Goal: Information Seeking & Learning: Learn about a topic

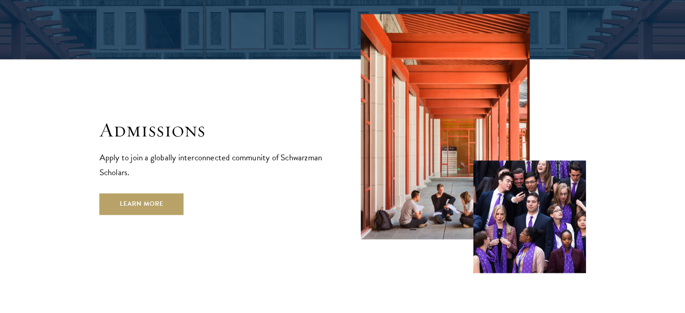
scroll to position [1445, 0]
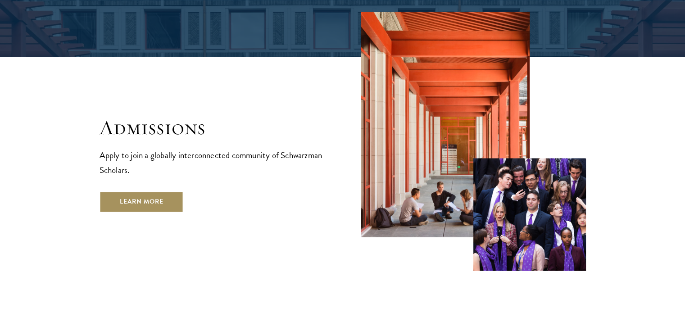
click at [123, 191] on link "Learn More" at bounding box center [141, 202] width 84 height 22
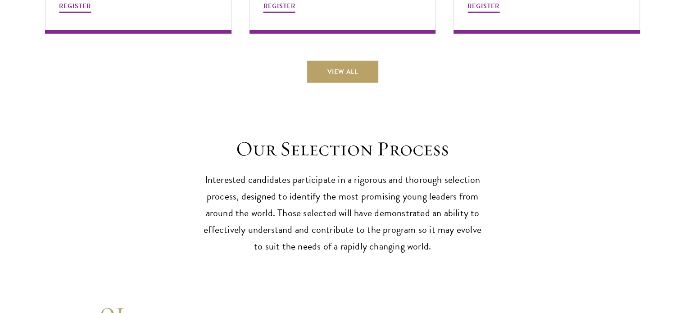
scroll to position [2673, 0]
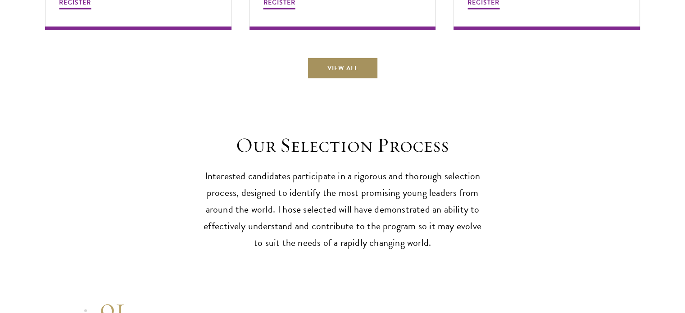
click at [337, 65] on link "View All" at bounding box center [342, 68] width 71 height 22
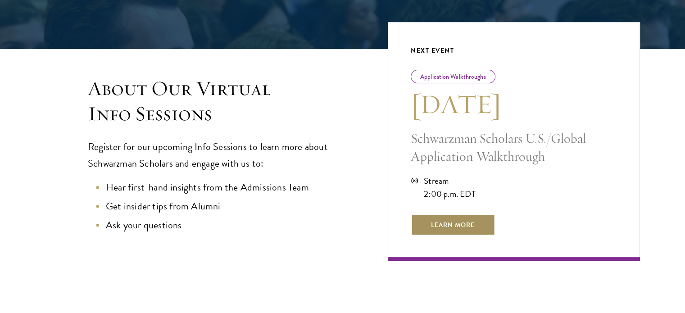
click at [479, 229] on span "Learn More" at bounding box center [452, 225] width 84 height 22
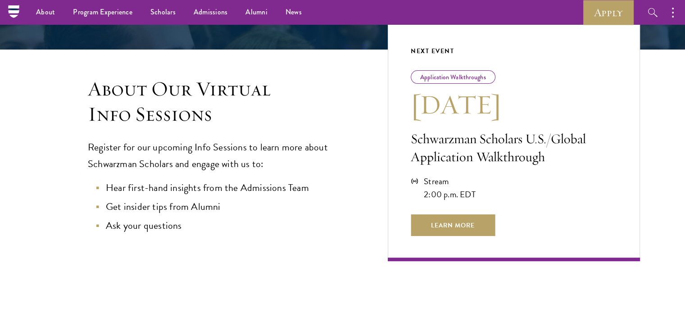
scroll to position [181, 0]
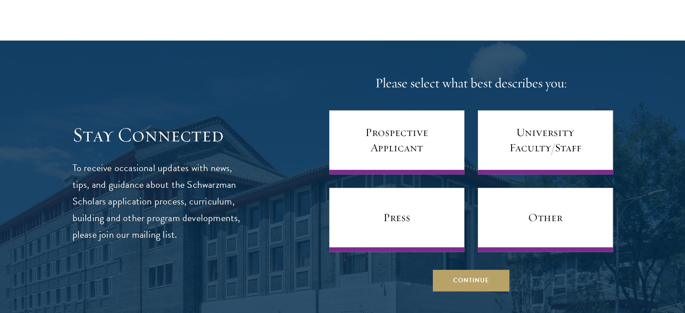
scroll to position [3770, 0]
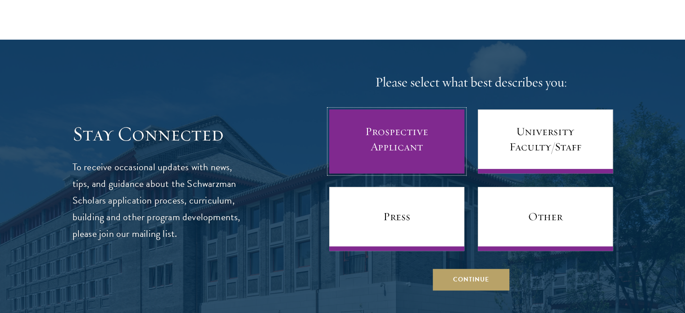
click at [444, 150] on link "Prospective Applicant" at bounding box center [396, 141] width 135 height 64
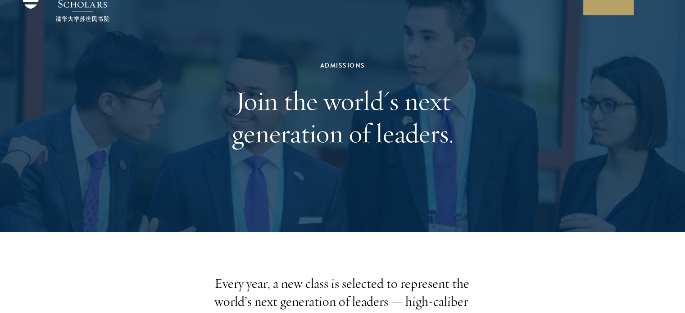
scroll to position [0, 0]
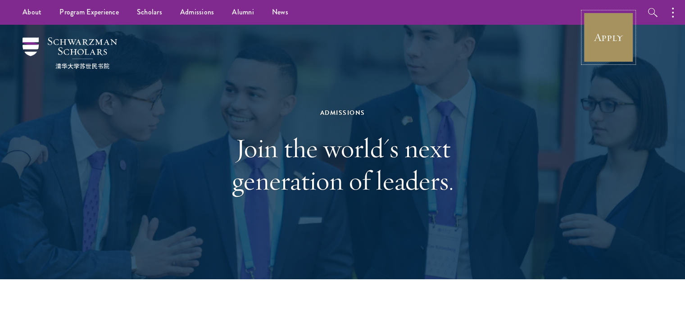
click at [610, 36] on link "Apply" at bounding box center [608, 37] width 50 height 50
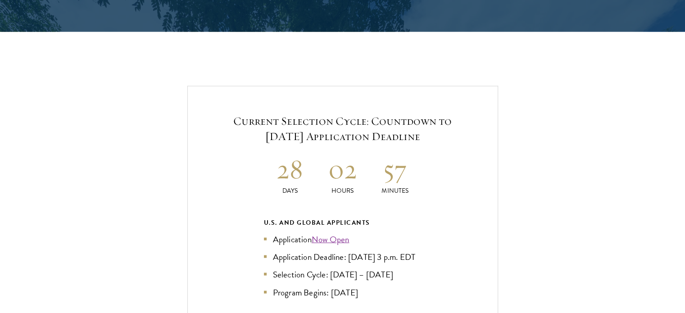
scroll to position [1867, 0]
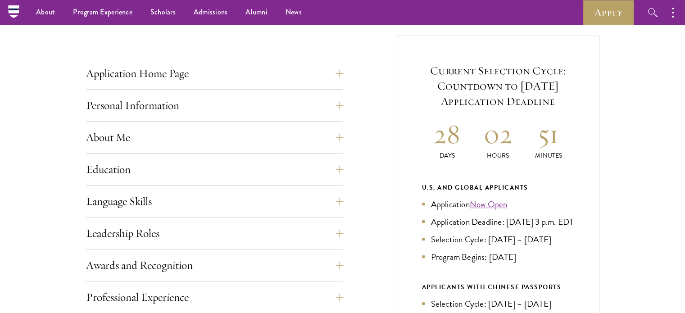
scroll to position [319, 0]
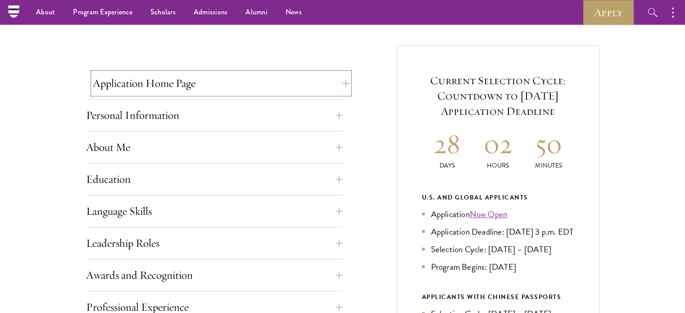
click at [185, 84] on button "Application Home Page" at bounding box center [221, 83] width 257 height 22
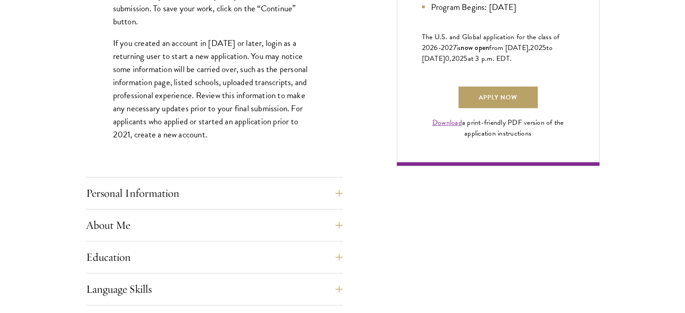
scroll to position [645, 0]
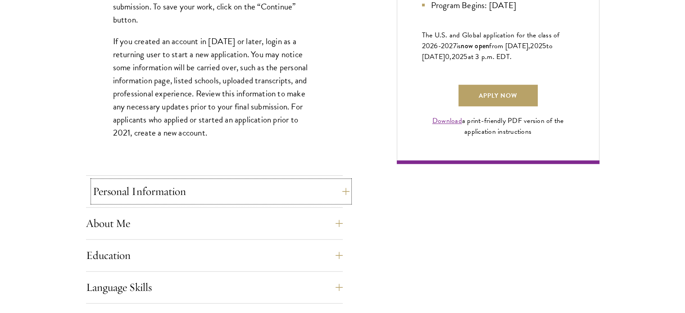
click at [316, 194] on button "Personal Information" at bounding box center [221, 191] width 257 height 22
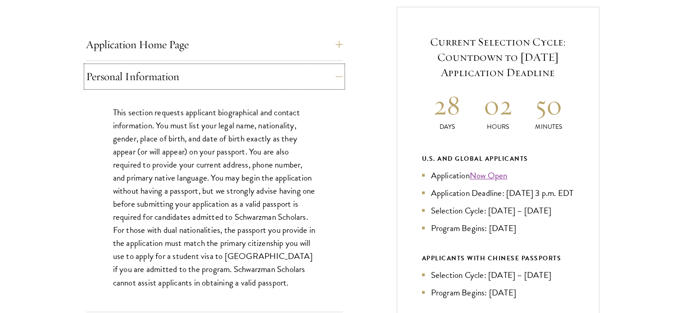
scroll to position [358, 0]
click at [157, 156] on p "This section requests applicant biographical and contact information. You must …" at bounding box center [214, 196] width 203 height 183
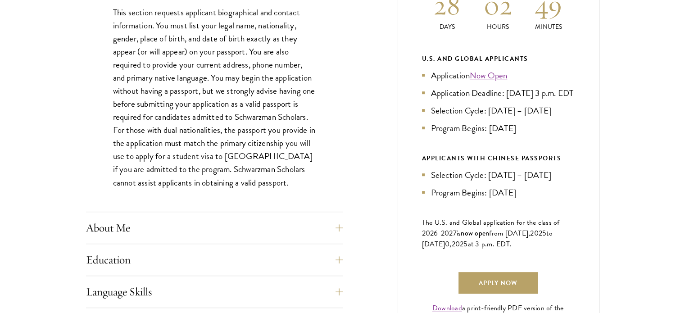
scroll to position [459, 0]
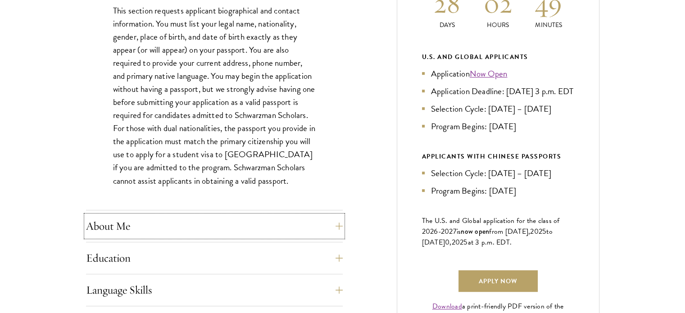
click at [131, 232] on button "About Me" at bounding box center [214, 226] width 257 height 22
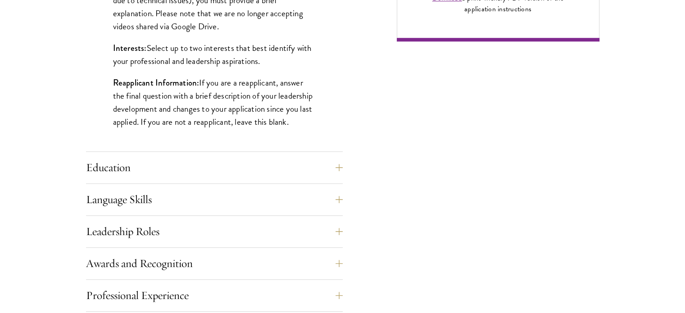
scroll to position [769, 0]
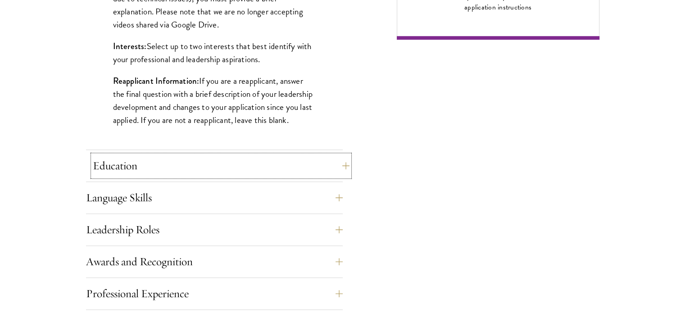
click at [320, 167] on button "Education" at bounding box center [221, 166] width 257 height 22
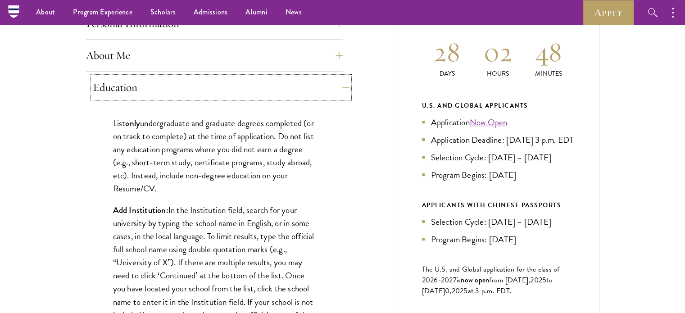
scroll to position [410, 0]
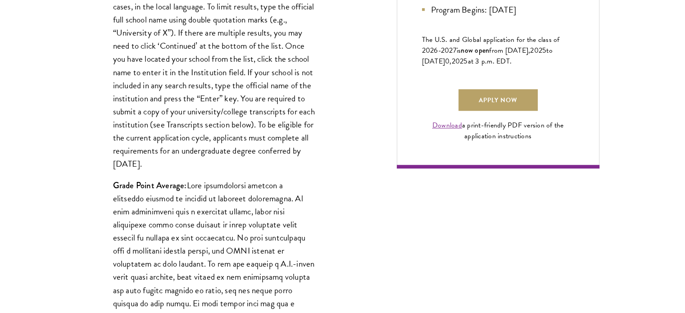
scroll to position [641, 0]
click at [264, 264] on p "Grade Point Average:" at bounding box center [214, 308] width 203 height 261
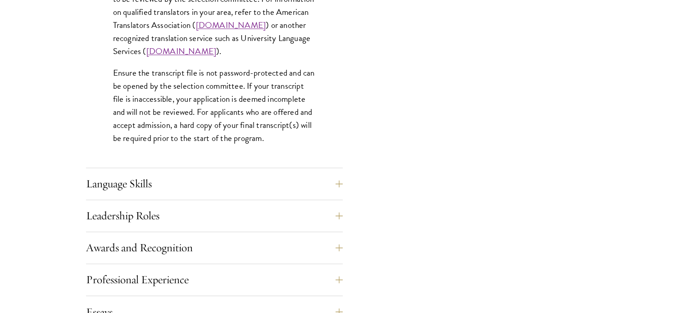
scroll to position [1410, 0]
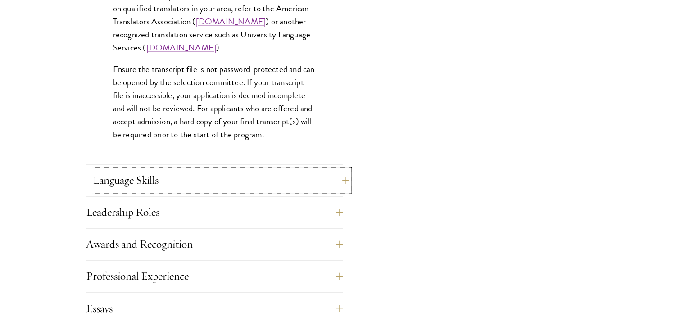
click at [185, 171] on button "Language Skills" at bounding box center [221, 180] width 257 height 22
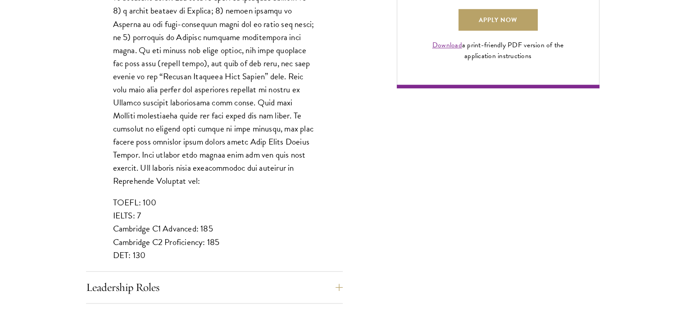
scroll to position [722, 0]
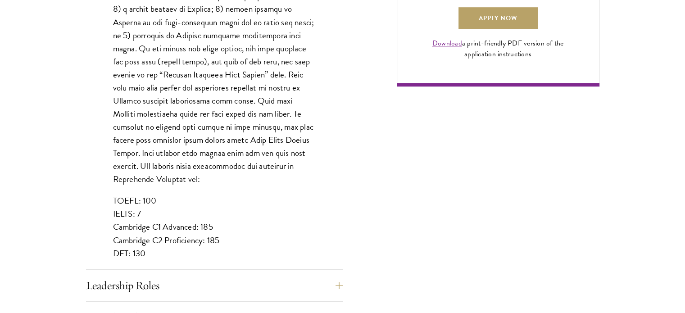
click at [127, 249] on div "List up to three additional languages and indicate your level of proficiency fo…" at bounding box center [214, 53] width 257 height 459
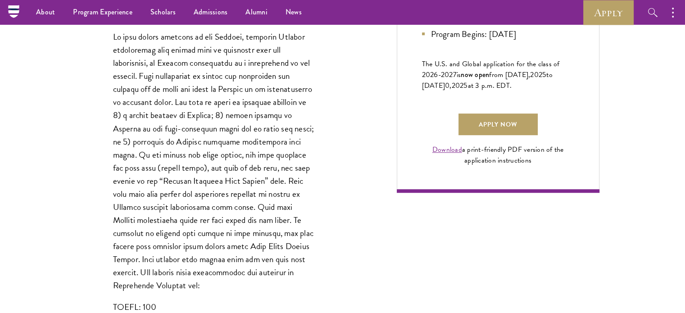
scroll to position [596, 0]
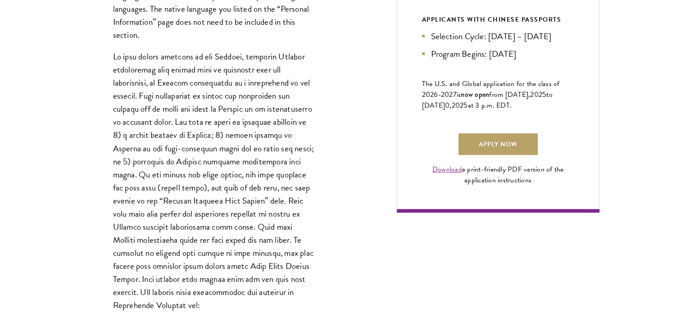
click at [346, 237] on div "Application Home Page The online application form must be completed in English.…" at bounding box center [342, 257] width 513 height 979
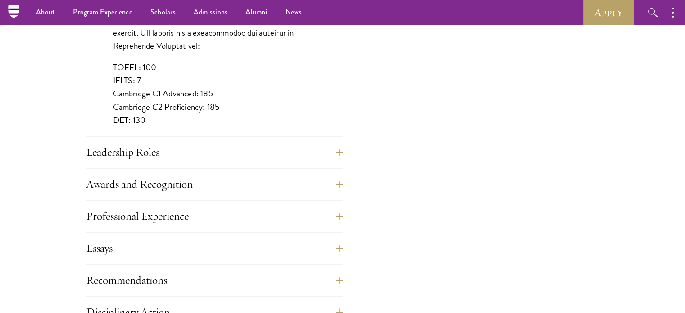
scroll to position [853, 0]
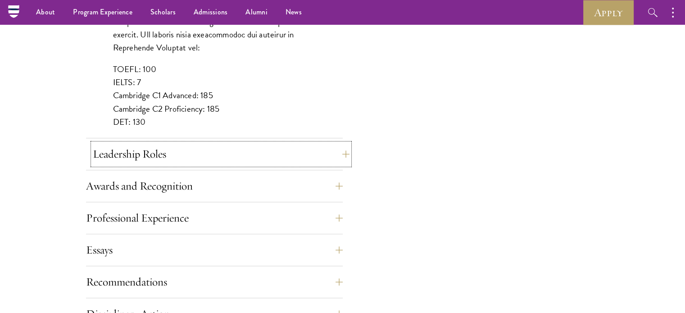
click at [275, 160] on button "Leadership Roles" at bounding box center [221, 154] width 257 height 22
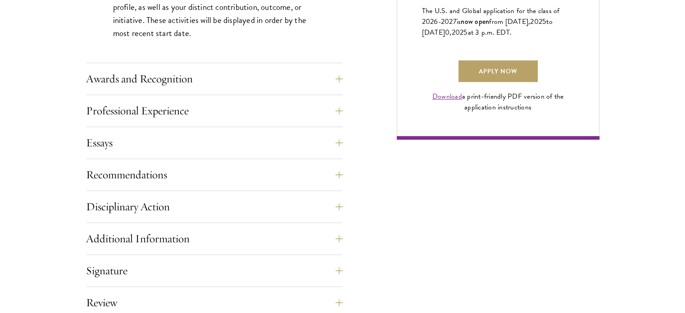
scroll to position [668, 0]
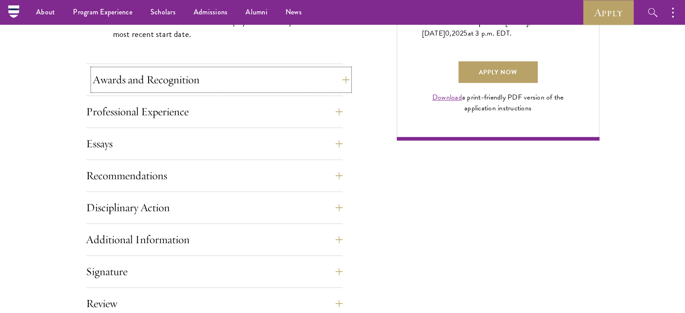
click at [173, 76] on button "Awards and Recognition" at bounding box center [221, 80] width 257 height 22
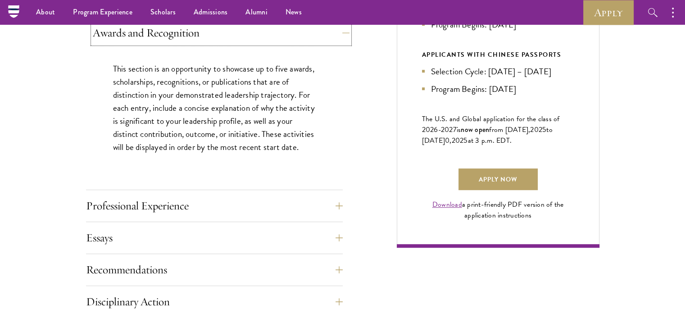
scroll to position [552, 0]
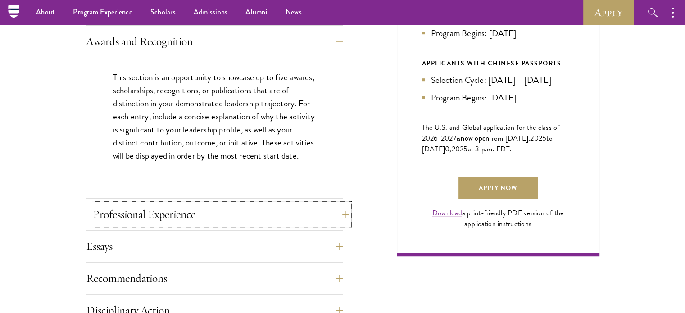
click at [146, 207] on button "Professional Experience" at bounding box center [221, 214] width 257 height 22
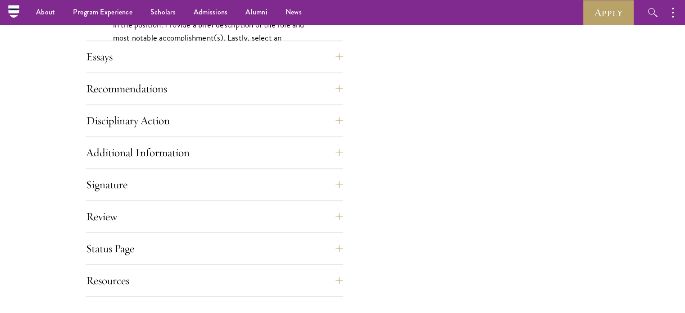
scroll to position [866, 0]
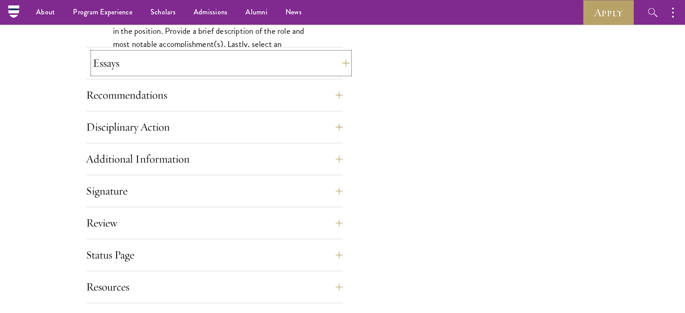
click at [224, 57] on button "Essays" at bounding box center [221, 63] width 257 height 22
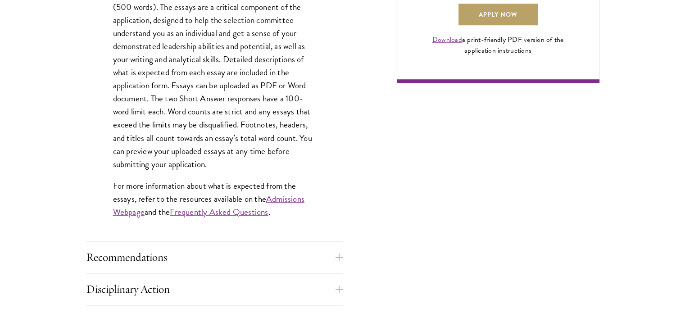
scroll to position [732, 0]
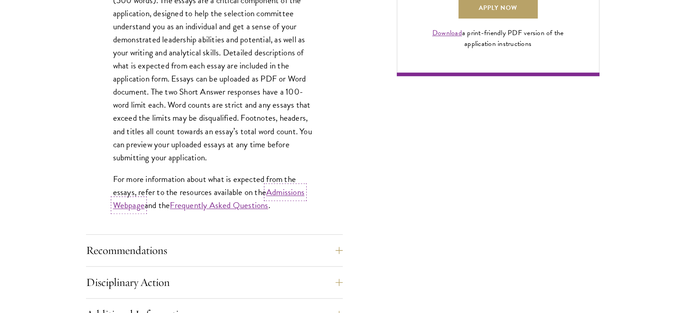
click at [294, 190] on link "Admissions Webpage" at bounding box center [208, 198] width 191 height 26
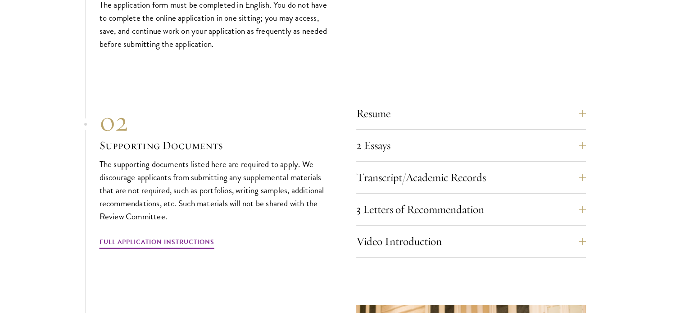
scroll to position [3052, 0]
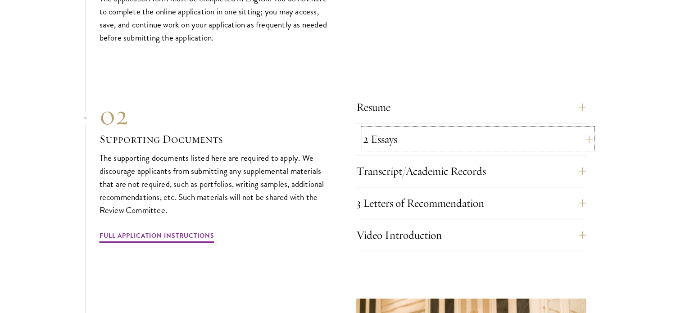
click at [378, 134] on button "2 Essays" at bounding box center [478, 139] width 230 height 22
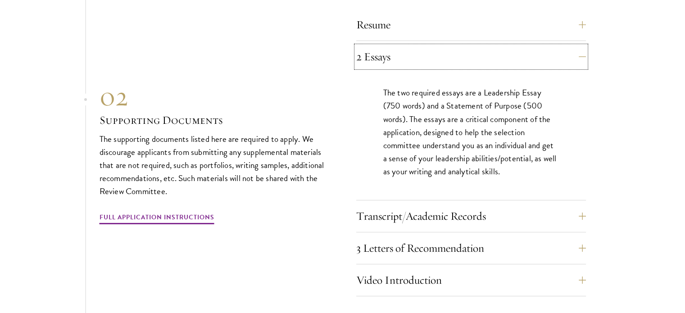
scroll to position [3134, 0]
click at [149, 217] on link "Full Application Instructions" at bounding box center [156, 218] width 115 height 14
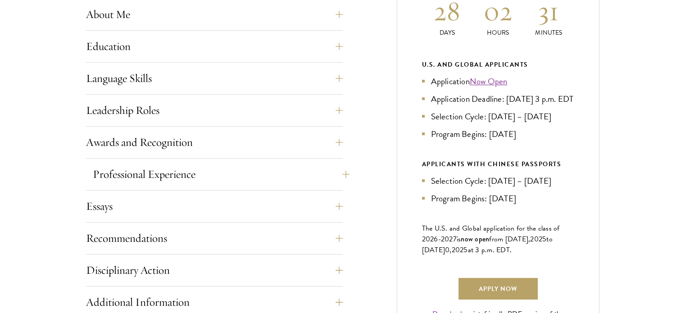
scroll to position [454, 0]
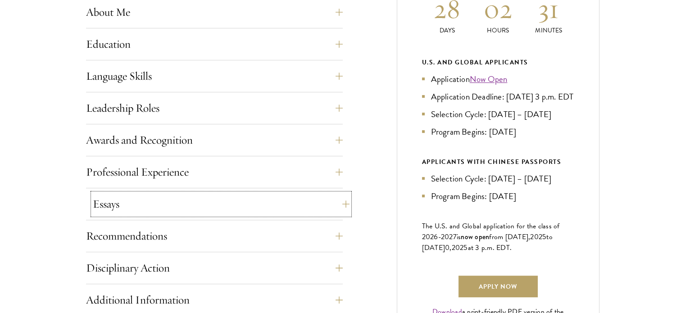
click at [336, 201] on button "Essays" at bounding box center [221, 204] width 257 height 22
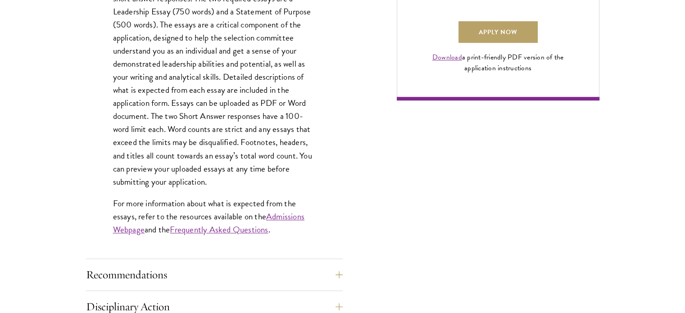
scroll to position [709, 0]
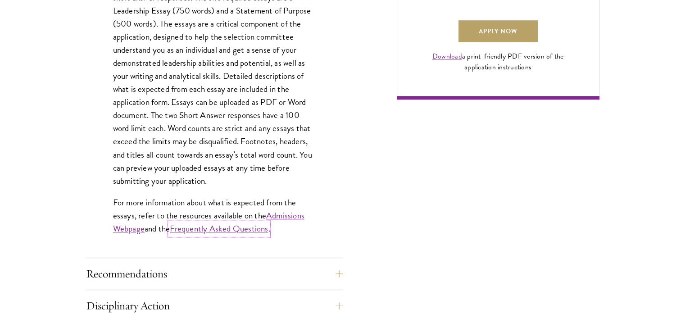
click at [237, 230] on link "Frequently Asked Questions" at bounding box center [219, 228] width 98 height 13
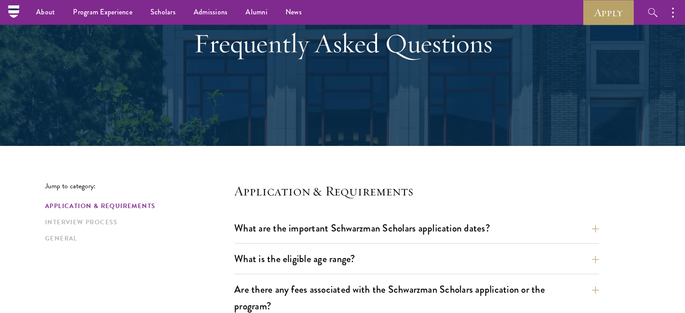
scroll to position [83, 0]
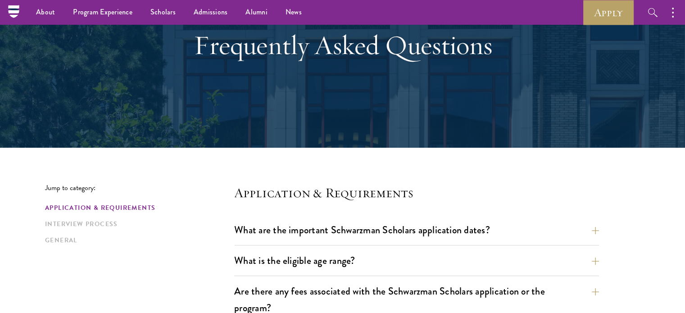
click at [332, 244] on div "What are the important Schwarzman Scholars application dates? Applicants who ho…" at bounding box center [416, 233] width 365 height 26
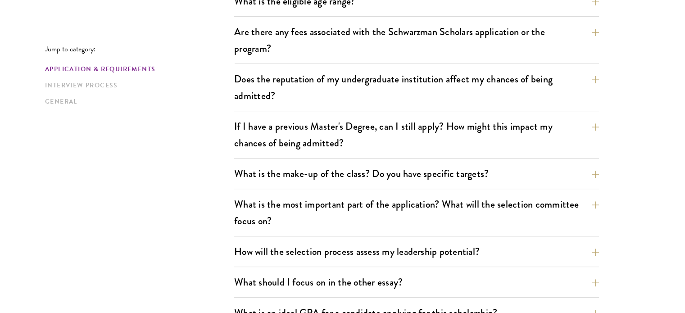
scroll to position [346, 0]
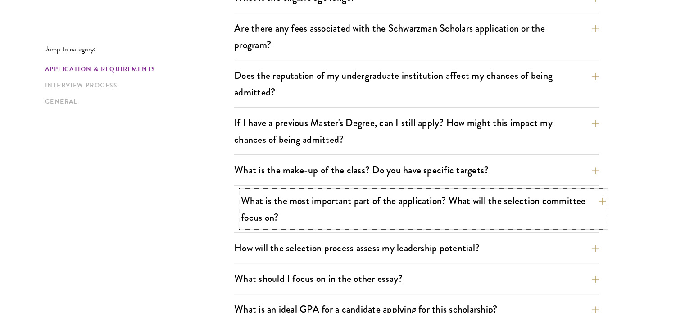
click at [337, 212] on button "What is the most important part of the application? What will the selection com…" at bounding box center [423, 208] width 365 height 37
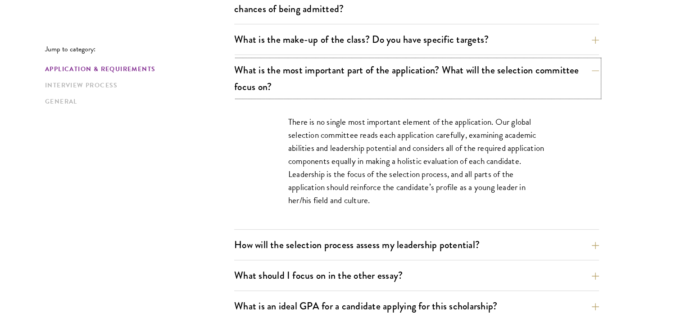
scroll to position [477, 0]
click at [451, 241] on button "How will the selection process assess my leadership potential?" at bounding box center [423, 244] width 365 height 20
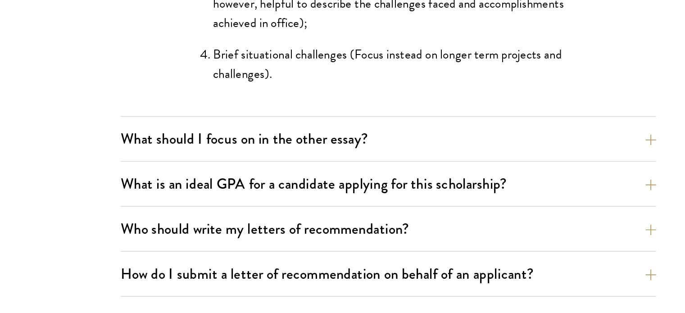
scroll to position [905, 0]
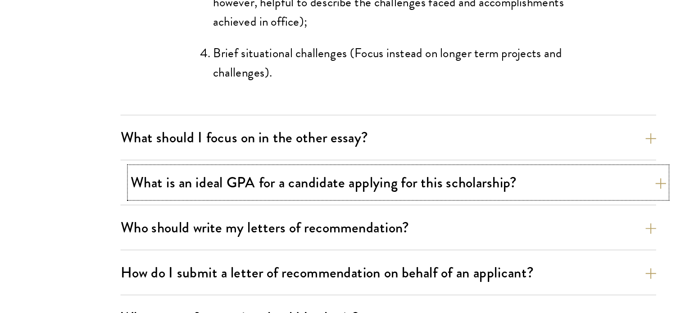
click at [452, 230] on button "What is an ideal GPA for a candidate applying for this scholarship?" at bounding box center [423, 224] width 365 height 20
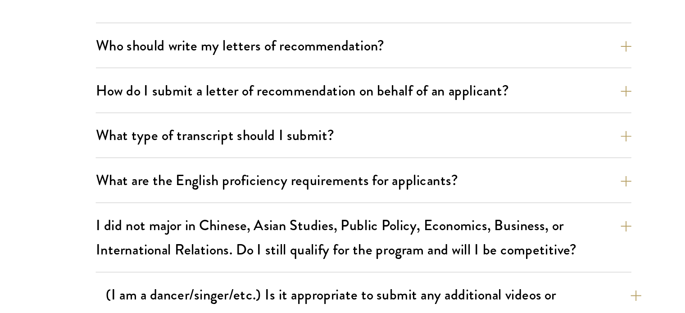
scroll to position [752, 0]
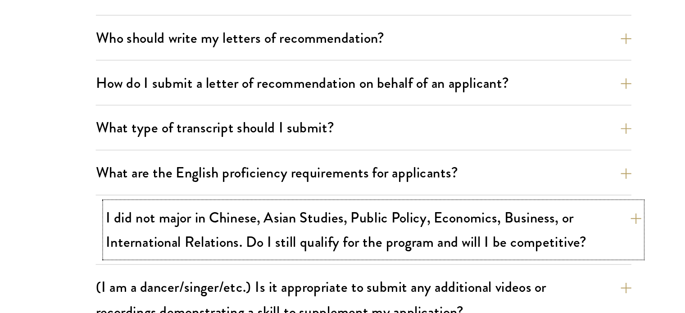
click at [394, 217] on button "I did not major in Chinese, Asian Studies, Public Policy, Economics, Business, …" at bounding box center [423, 217] width 365 height 37
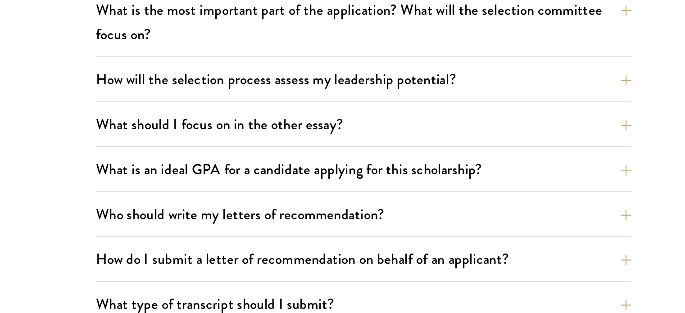
scroll to position [493, 0]
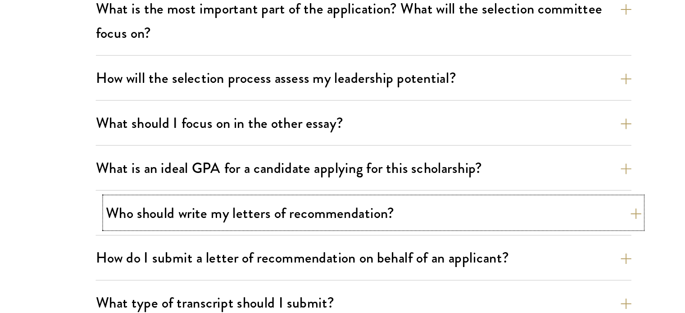
click at [365, 196] on button "Who should write my letters of recommendation?" at bounding box center [423, 192] width 365 height 20
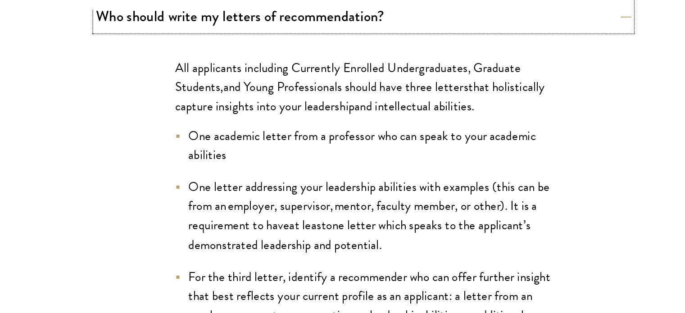
scroll to position [577, 0]
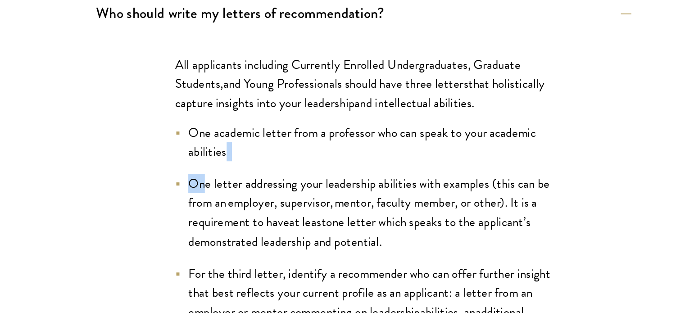
drag, startPoint x: 322, startPoint y: 204, endPoint x: 309, endPoint y: 221, distance: 20.9
click at [309, 221] on ul "One academic letter from a professor who can speak to your academic abilities O…" at bounding box center [416, 257] width 257 height 148
click at [529, 250] on span "one letter which speaks to the applicant’s demonstrated leadership and potentia…" at bounding box center [413, 257] width 233 height 26
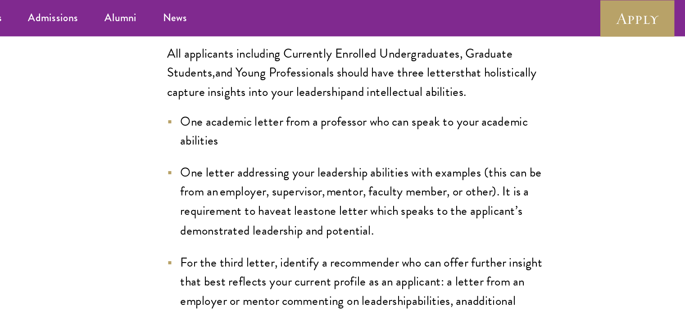
scroll to position [684, 0]
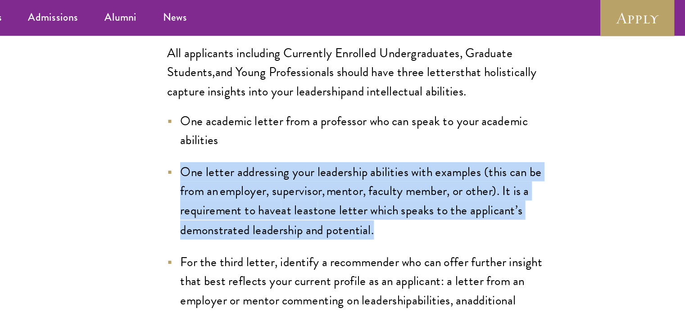
drag, startPoint x: 297, startPoint y: 111, endPoint x: 445, endPoint y: 152, distance: 153.2
click at [445, 152] on li "One letter addressing your leadership abilities with examples (this can be from…" at bounding box center [416, 137] width 257 height 52
copy li "One letter addressing your leadership abilities with examples (this can be from…"
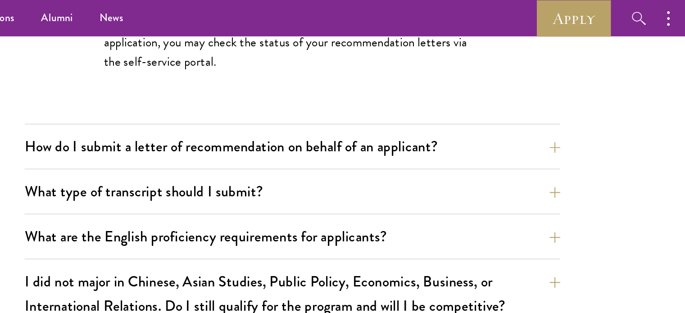
scroll to position [1017, 0]
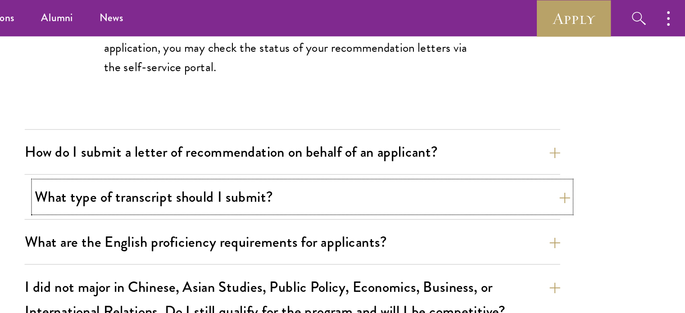
click at [332, 134] on button "What type of transcript should I submit?" at bounding box center [423, 134] width 365 height 20
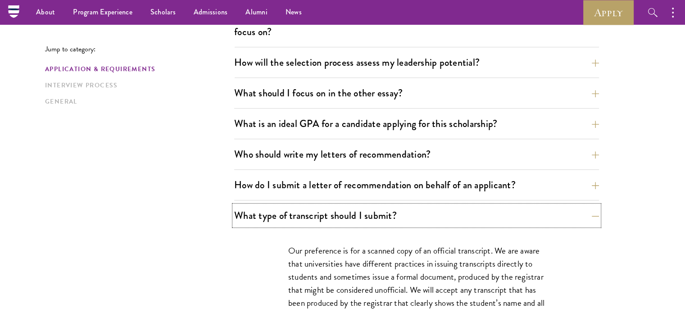
scroll to position [530, 0]
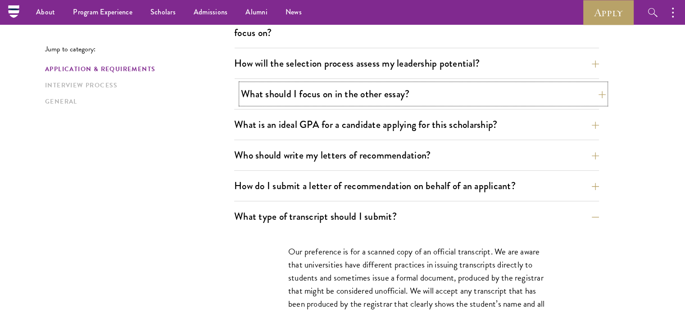
click at [317, 98] on button "What should I focus on in the other essay?" at bounding box center [423, 94] width 365 height 20
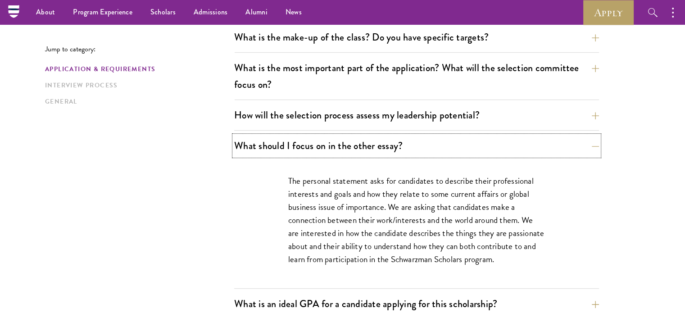
scroll to position [478, 0]
click at [414, 124] on button "How will the selection process assess my leadership potential?" at bounding box center [423, 115] width 365 height 20
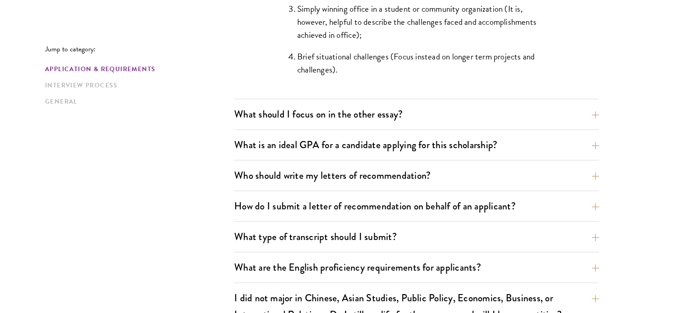
scroll to position [992, 0]
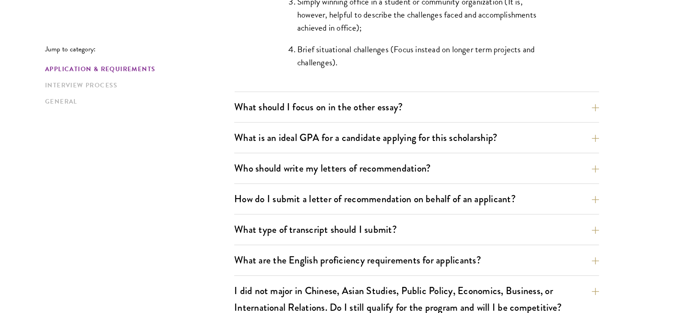
click at [422, 112] on button "What should I focus on in the other essay?" at bounding box center [423, 107] width 365 height 20
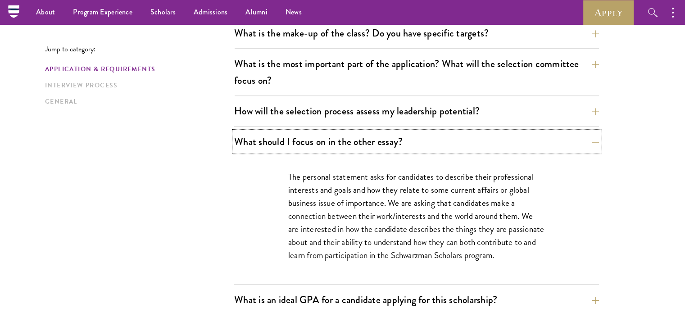
scroll to position [482, 0]
